Goal: Information Seeking & Learning: Learn about a topic

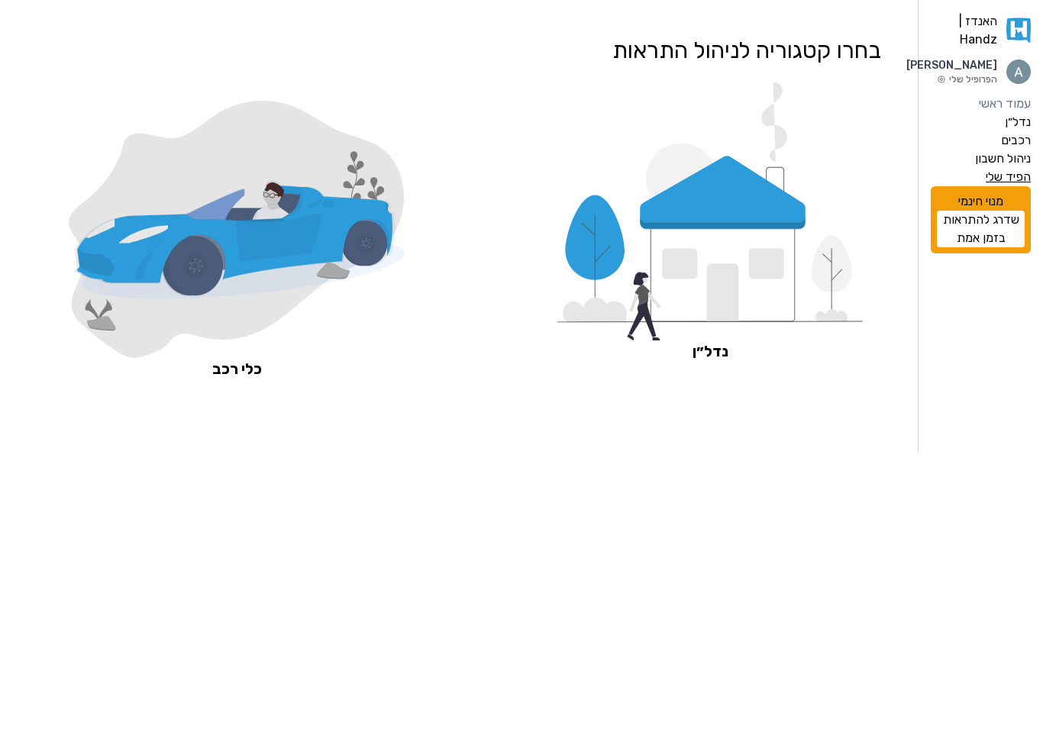
click at [1014, 186] on label "הפיד שלי" at bounding box center [1007, 177] width 45 height 18
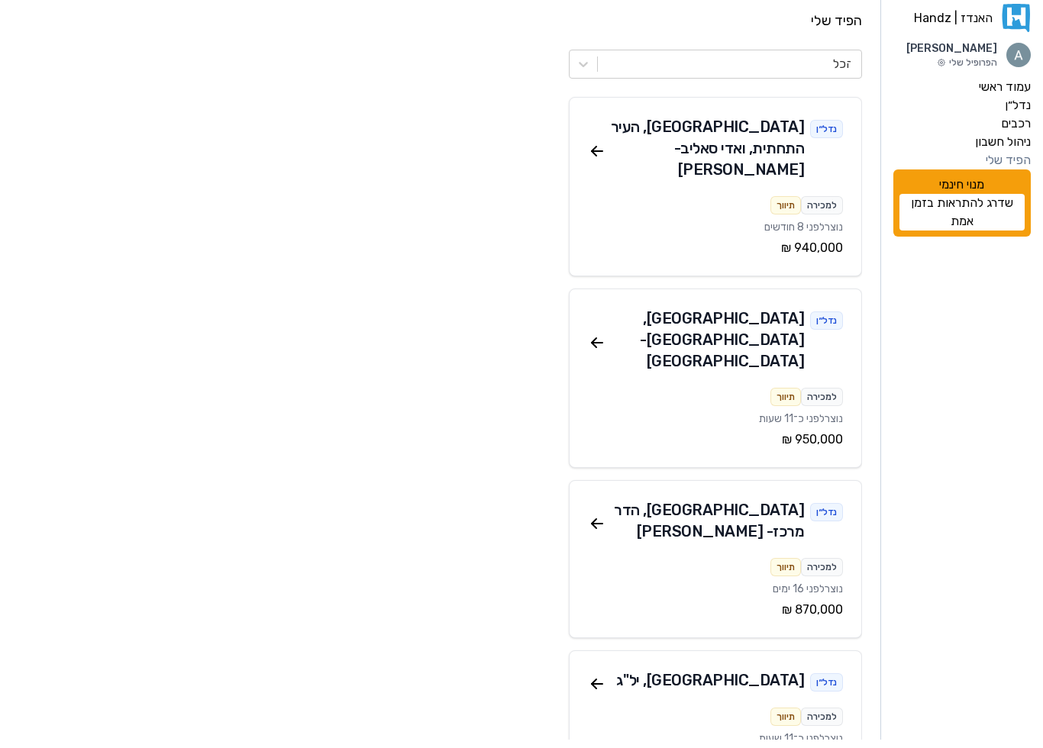
click at [601, 150] on icon at bounding box center [597, 159] width 18 height 18
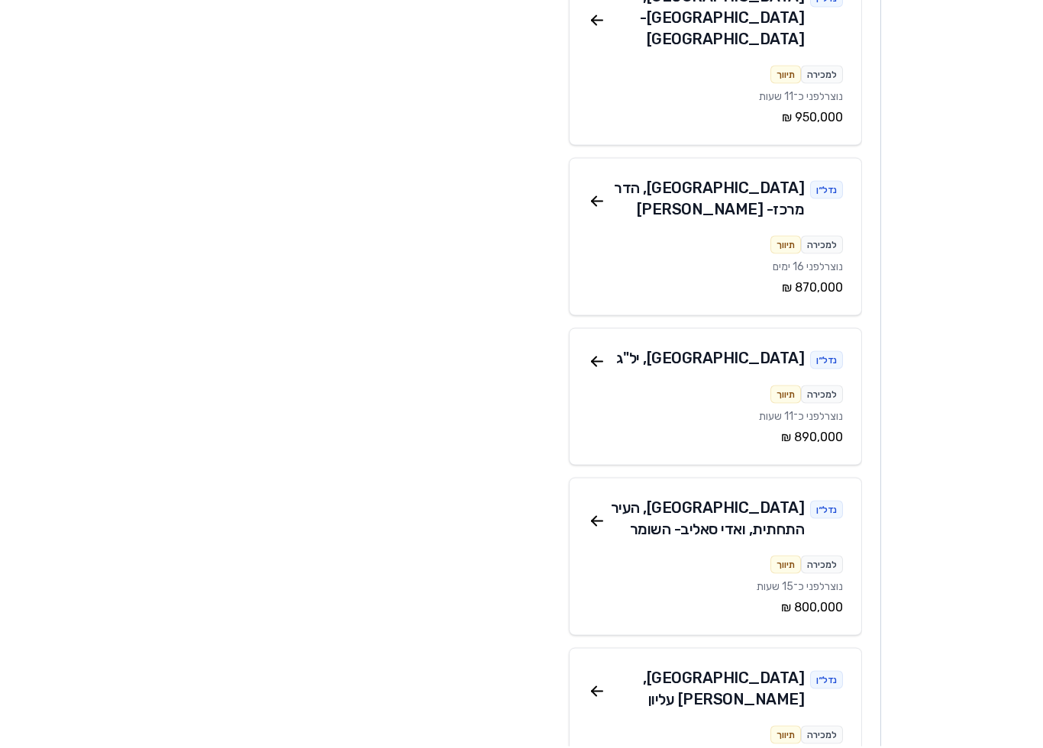
scroll to position [330, 0]
click at [600, 522] on icon at bounding box center [597, 522] width 11 height 0
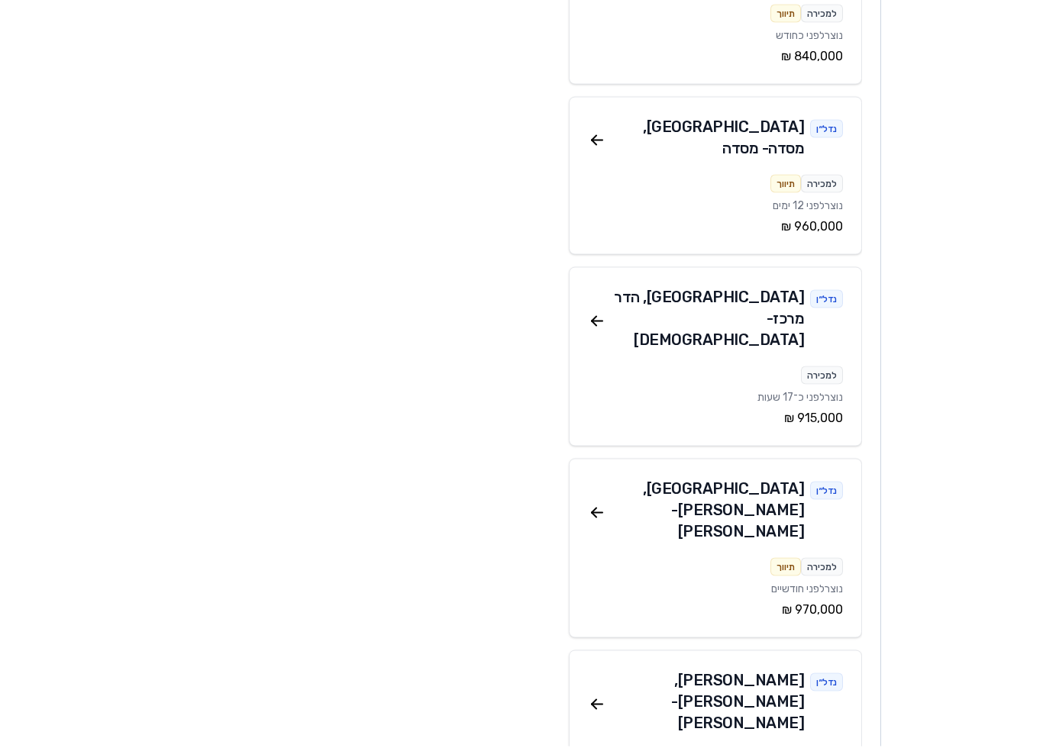
scroll to position [1221, 0]
click at [596, 696] on icon at bounding box center [597, 705] width 18 height 18
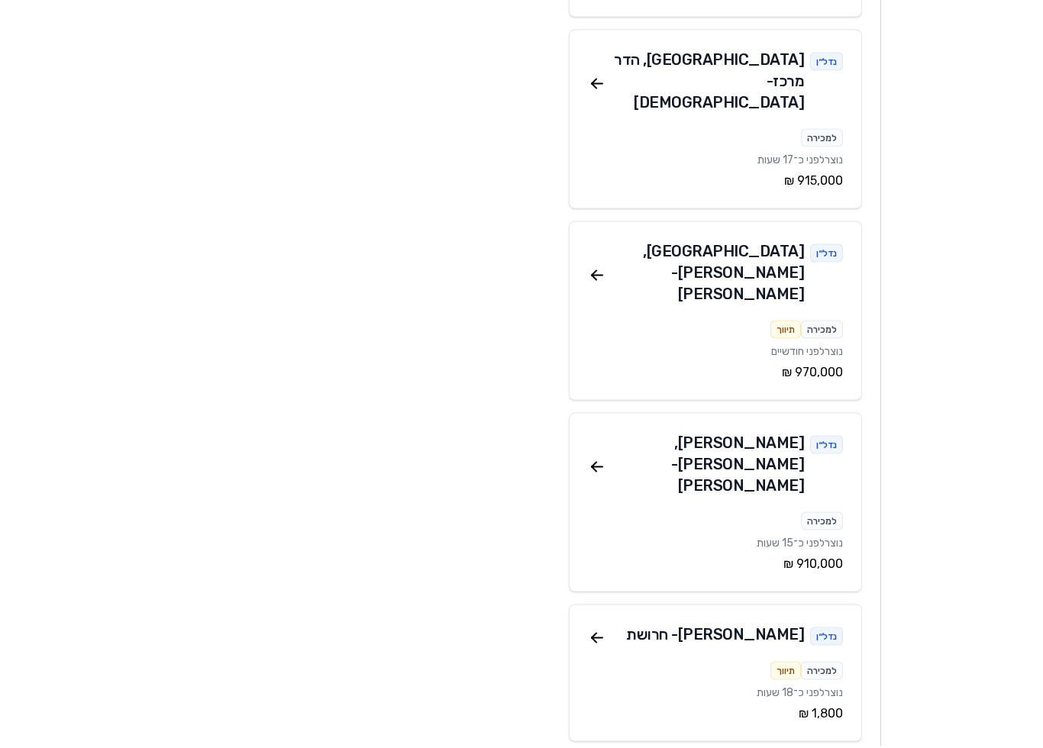
scroll to position [1459, 0]
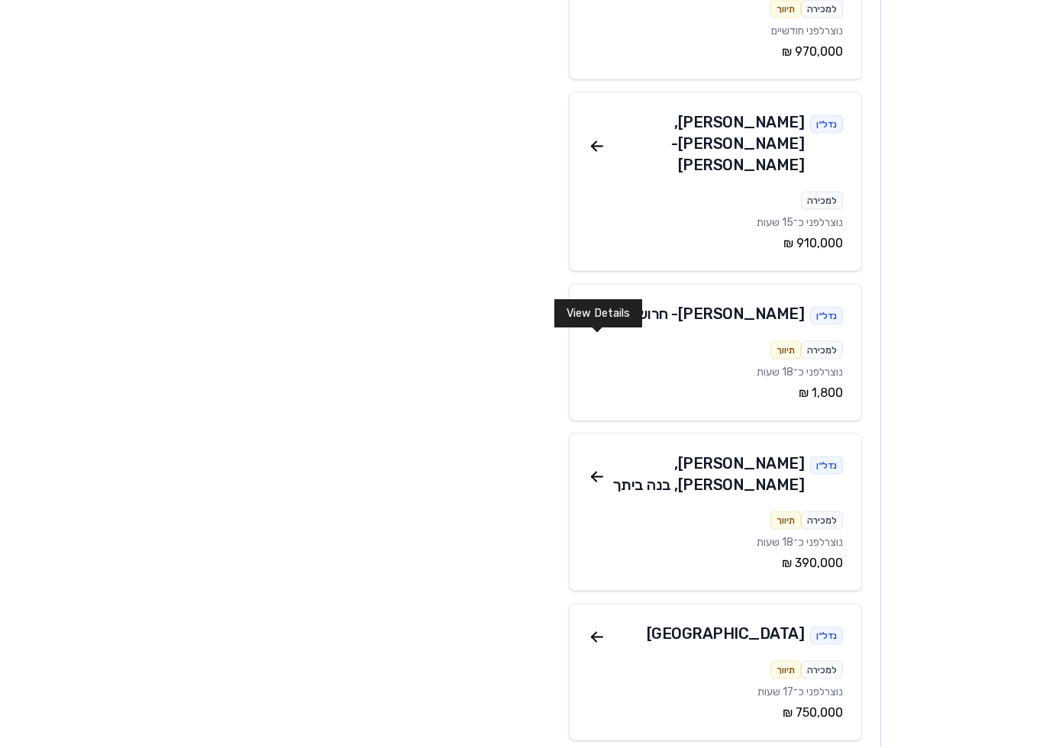
scroll to position [1779, 0]
click at [604, 629] on icon at bounding box center [597, 638] width 18 height 18
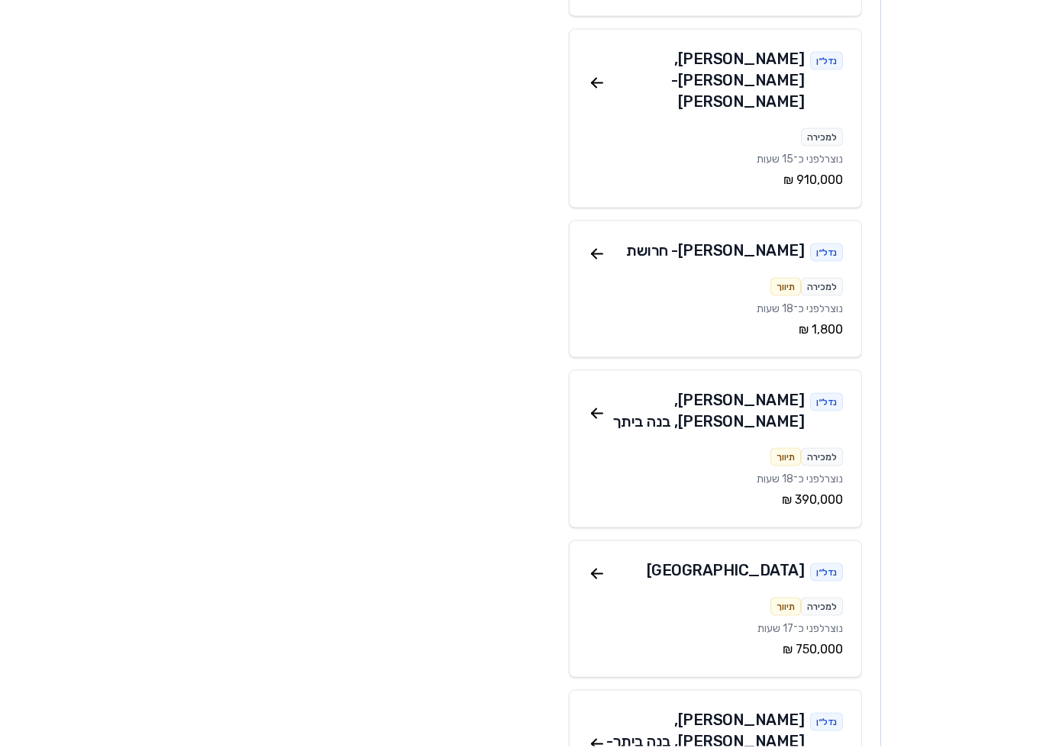
scroll to position [1843, 0]
click at [605, 736] on icon at bounding box center [597, 745] width 18 height 18
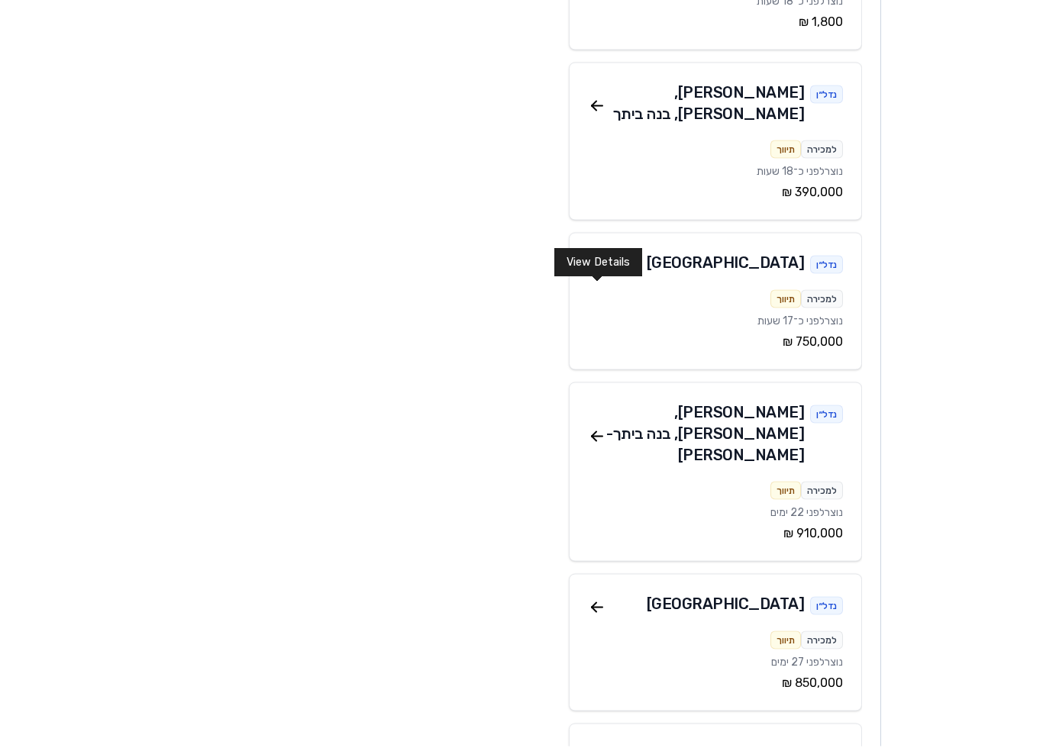
scroll to position [2150, 0]
click at [603, 599] on icon at bounding box center [597, 608] width 18 height 18
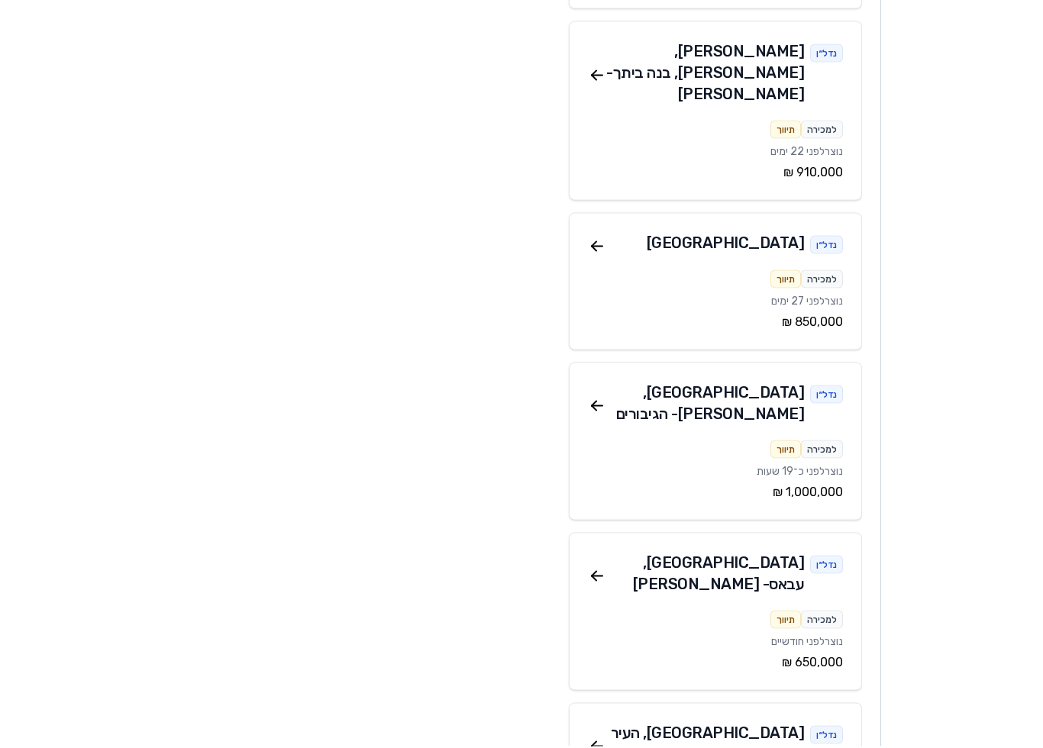
scroll to position [2511, 0]
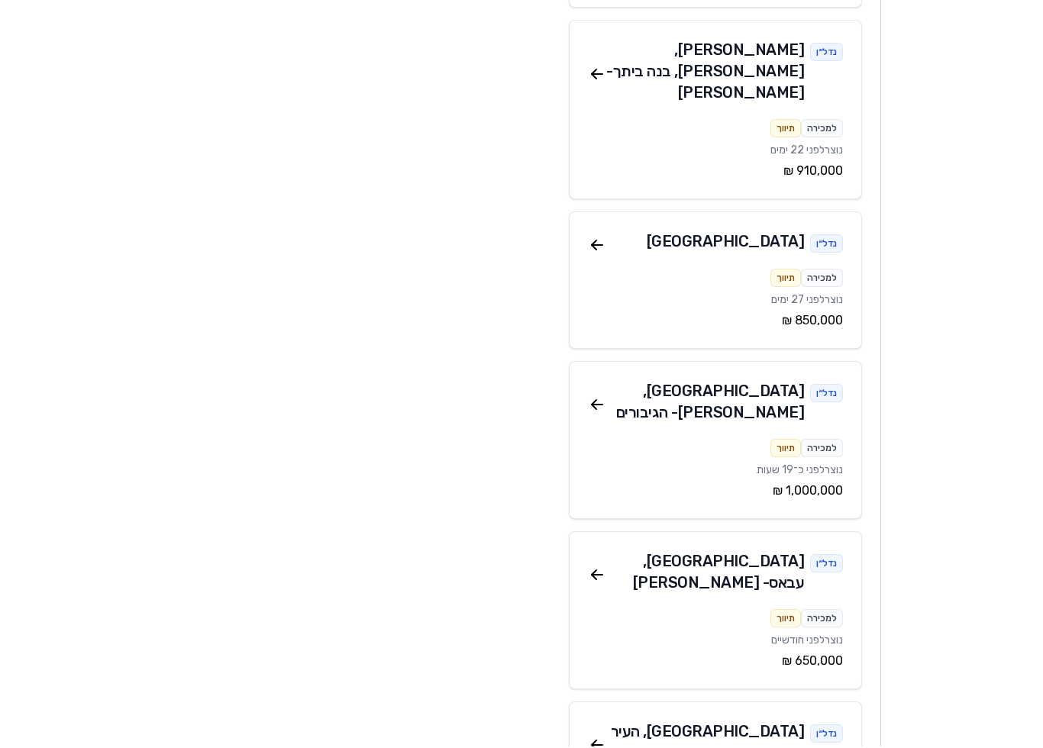
click at [601, 737] on icon at bounding box center [597, 746] width 18 height 18
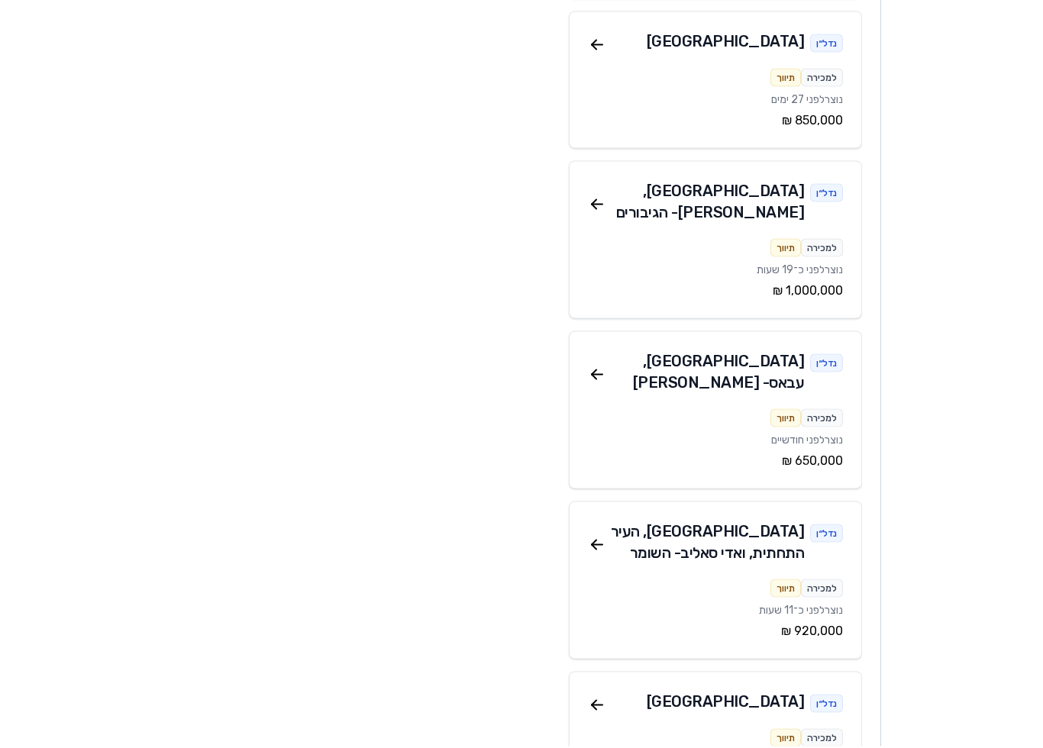
scroll to position [2713, 0]
click at [591, 697] on icon at bounding box center [597, 706] width 18 height 18
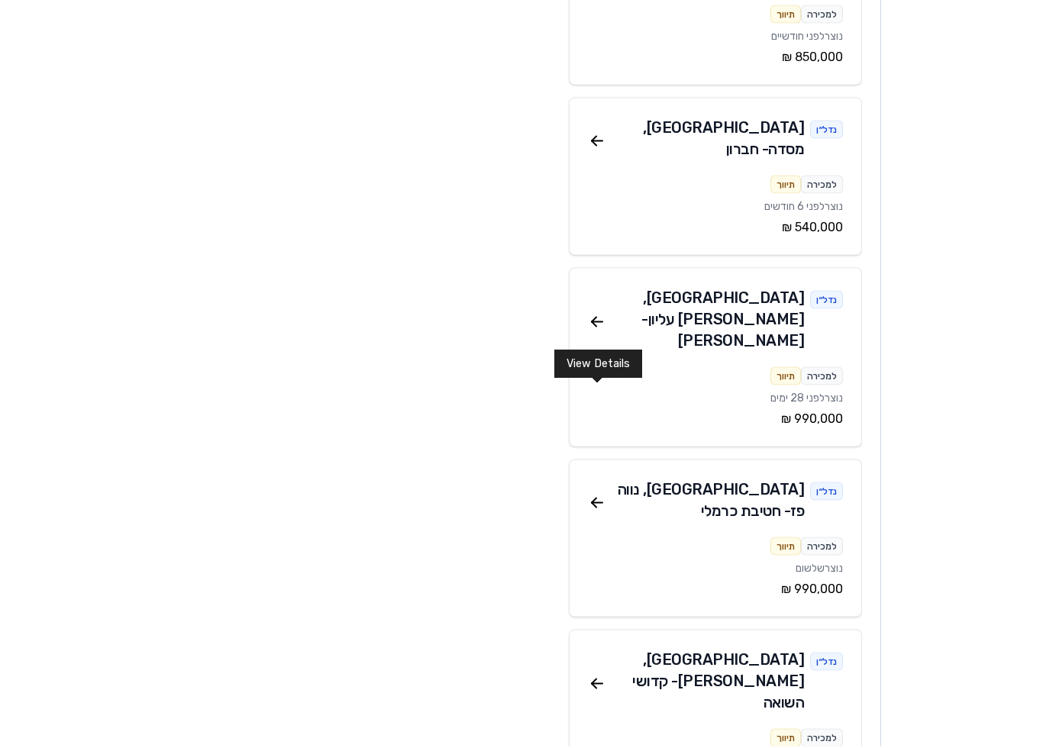
scroll to position [3436, 0]
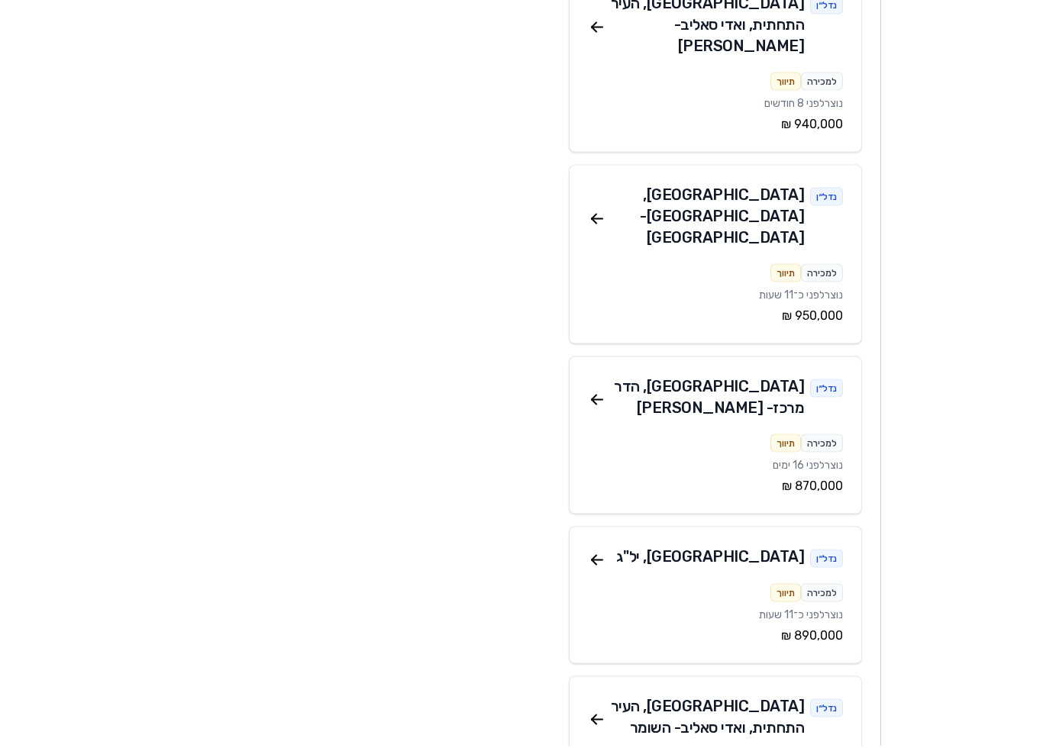
scroll to position [3561, 0]
click at [593, 711] on icon at bounding box center [597, 720] width 18 height 18
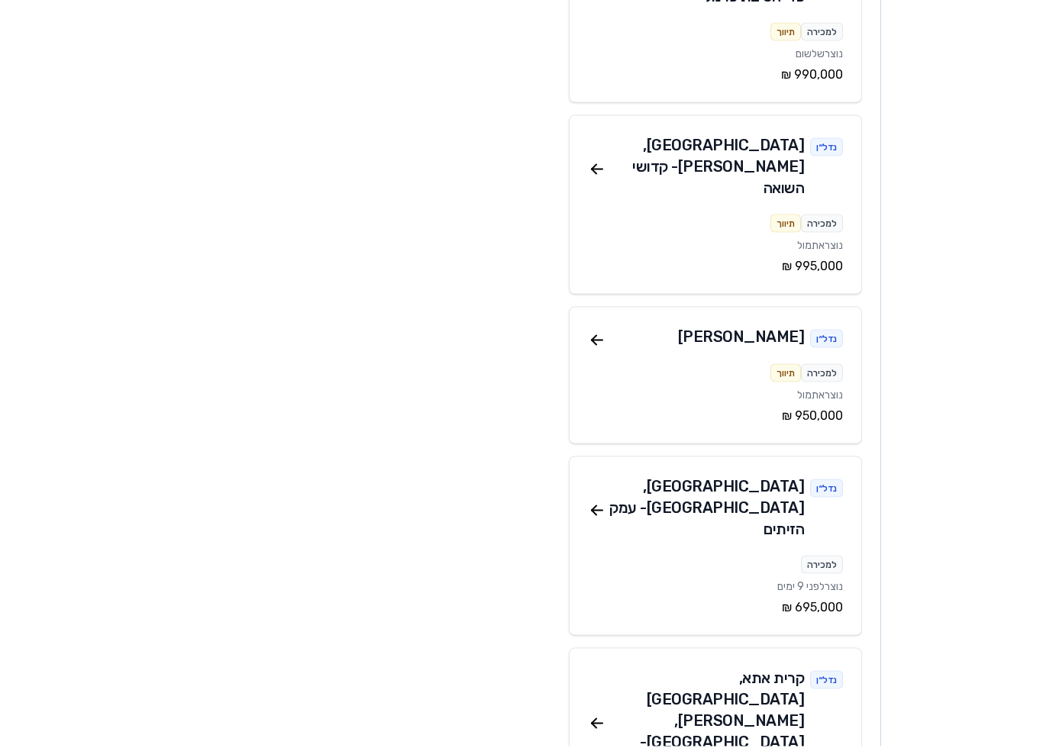
scroll to position [3951, 0]
click at [596, 715] on icon at bounding box center [597, 724] width 18 height 18
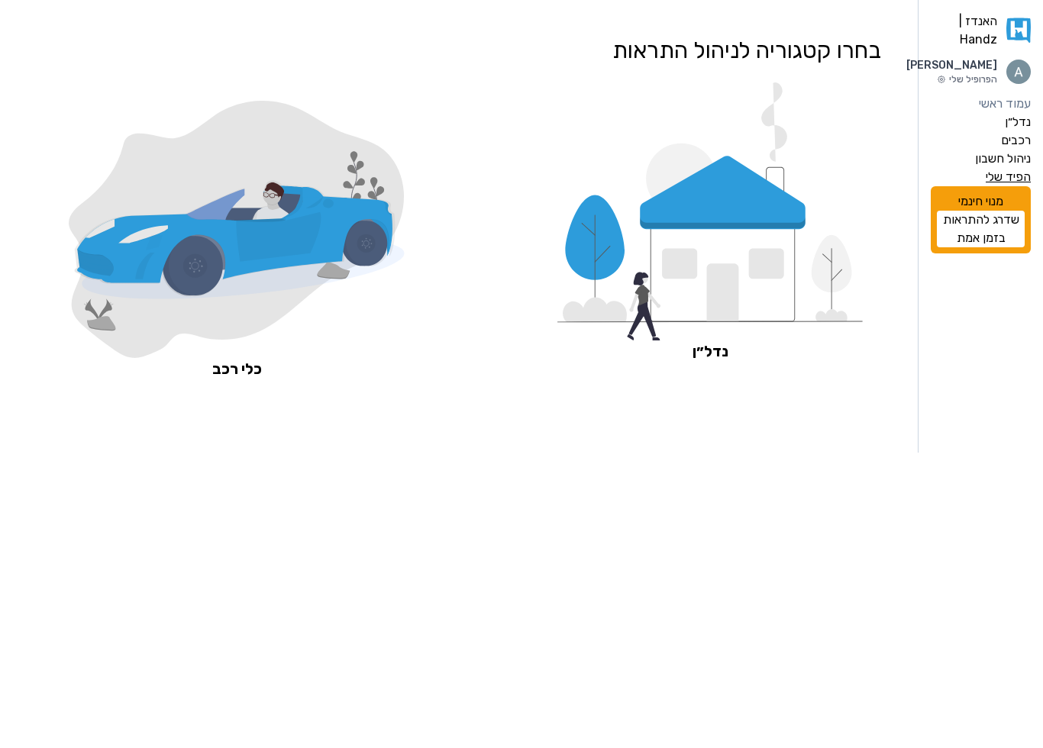
click at [1001, 186] on label "הפיד שלי" at bounding box center [1007, 177] width 45 height 18
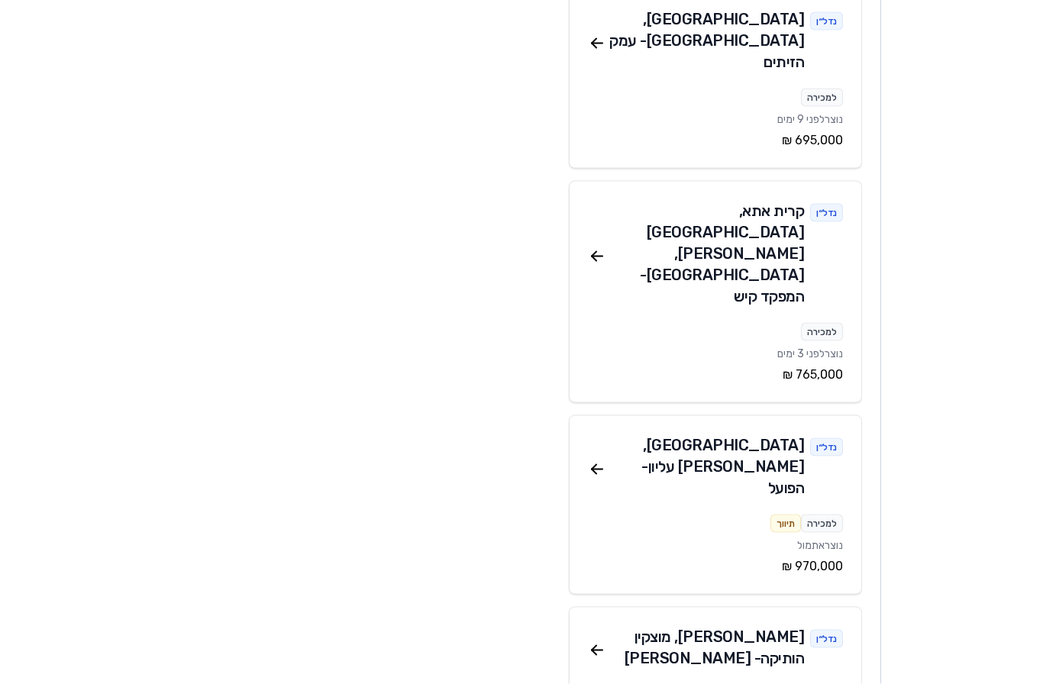
scroll to position [4420, 0]
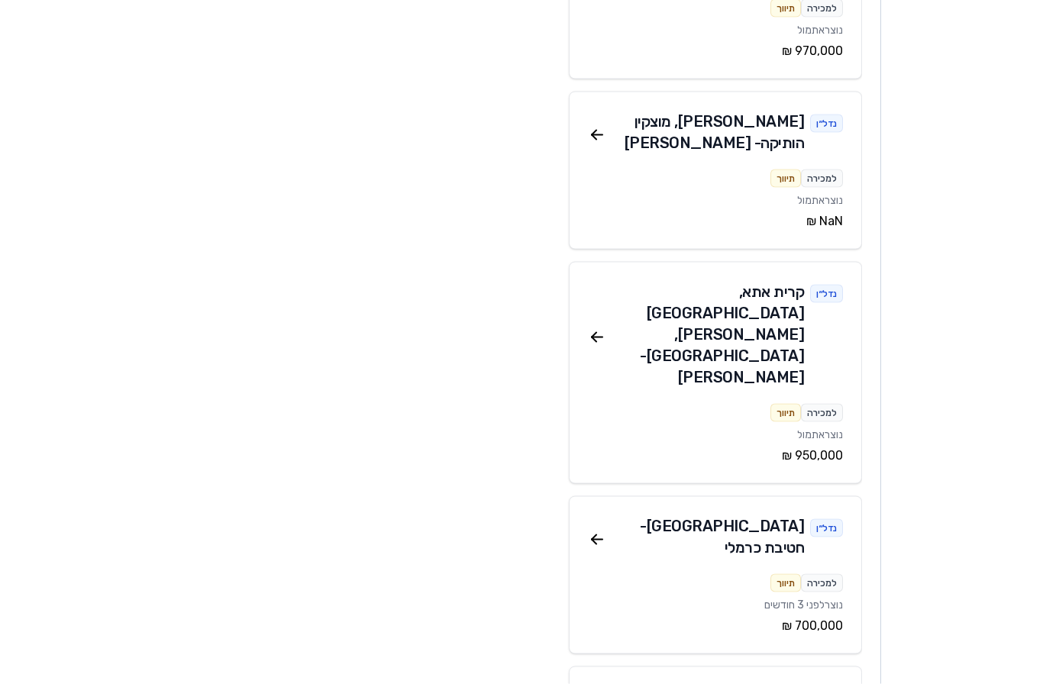
scroll to position [4937, 0]
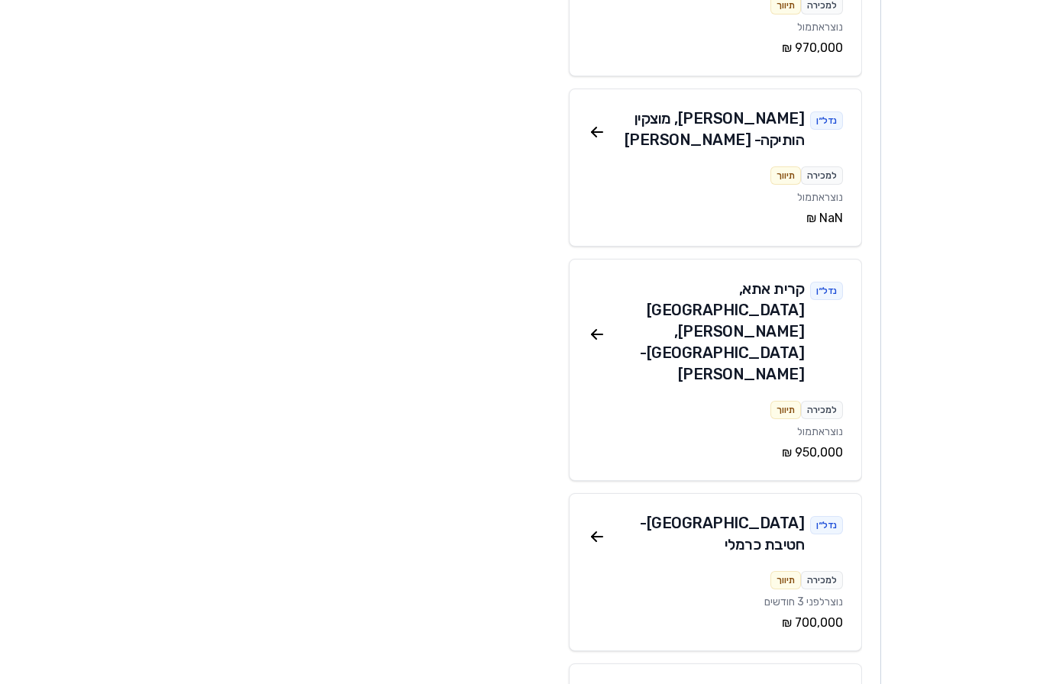
click at [968, 267] on aside "האנדז | Handz Amitai Fradkin הפרופיל שלי עמוד ראשי נדל״ן רכבים ניהול חשבון הפיד…" at bounding box center [961, 558] width 163 height 10990
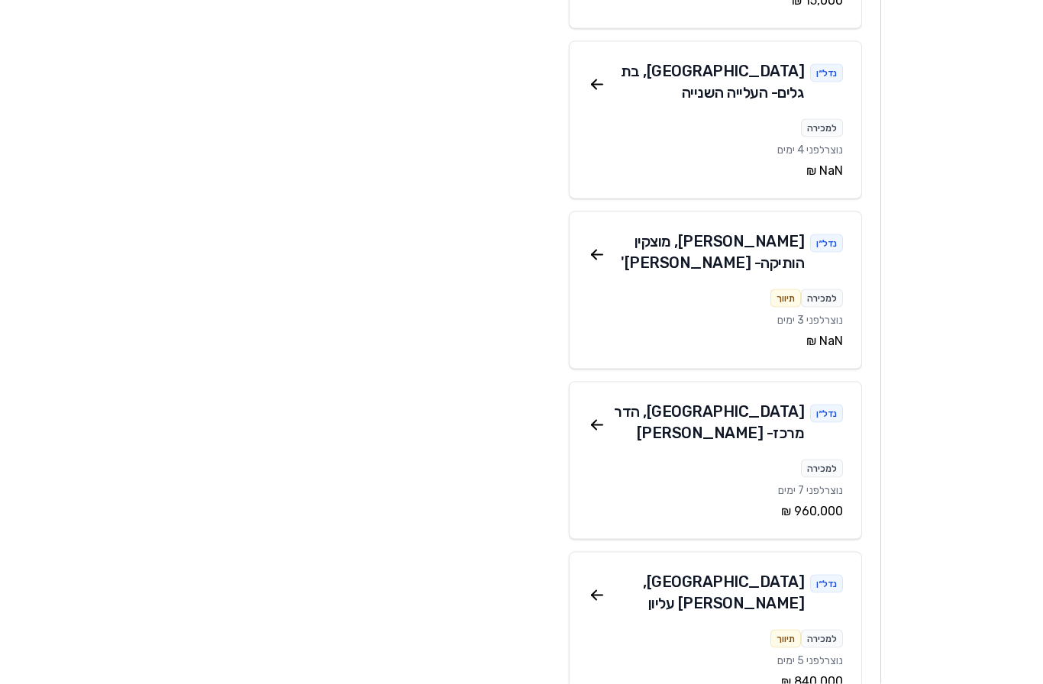
scroll to position [11607, 0]
